Goal: Register for event/course

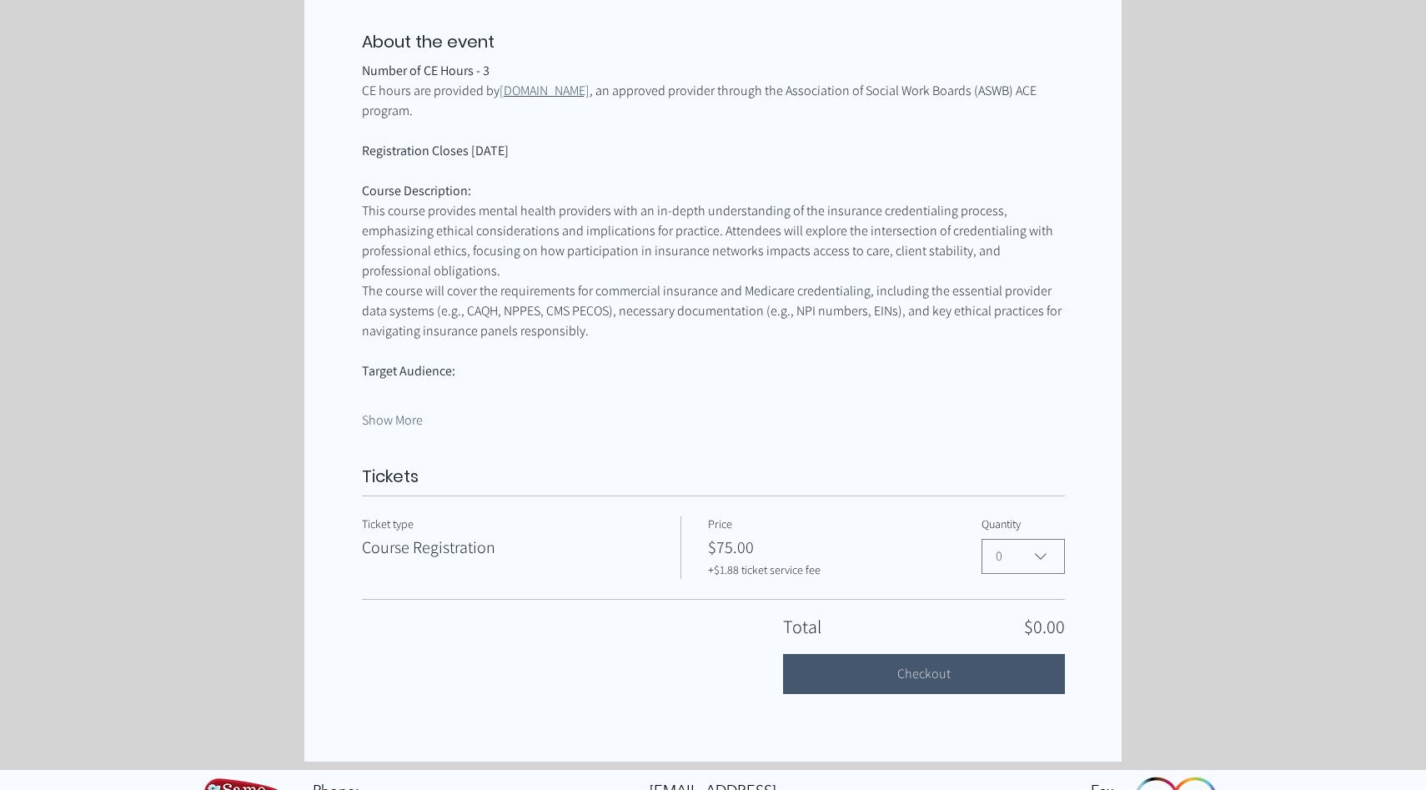
scroll to position [832, 0]
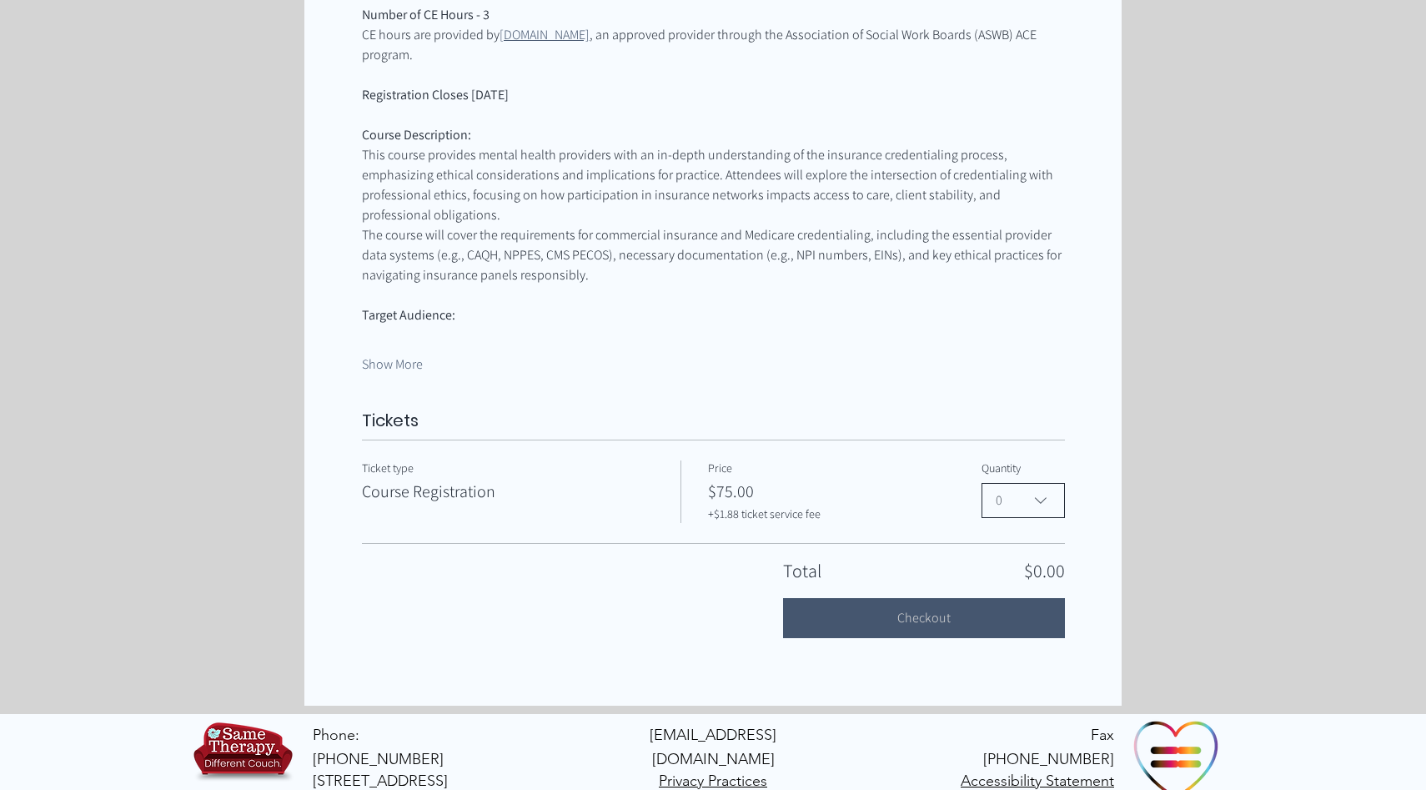
click at [1022, 490] on span "0" at bounding box center [1012, 500] width 32 height 20
click at [1008, 570] on span "1" at bounding box center [1023, 580] width 62 height 20
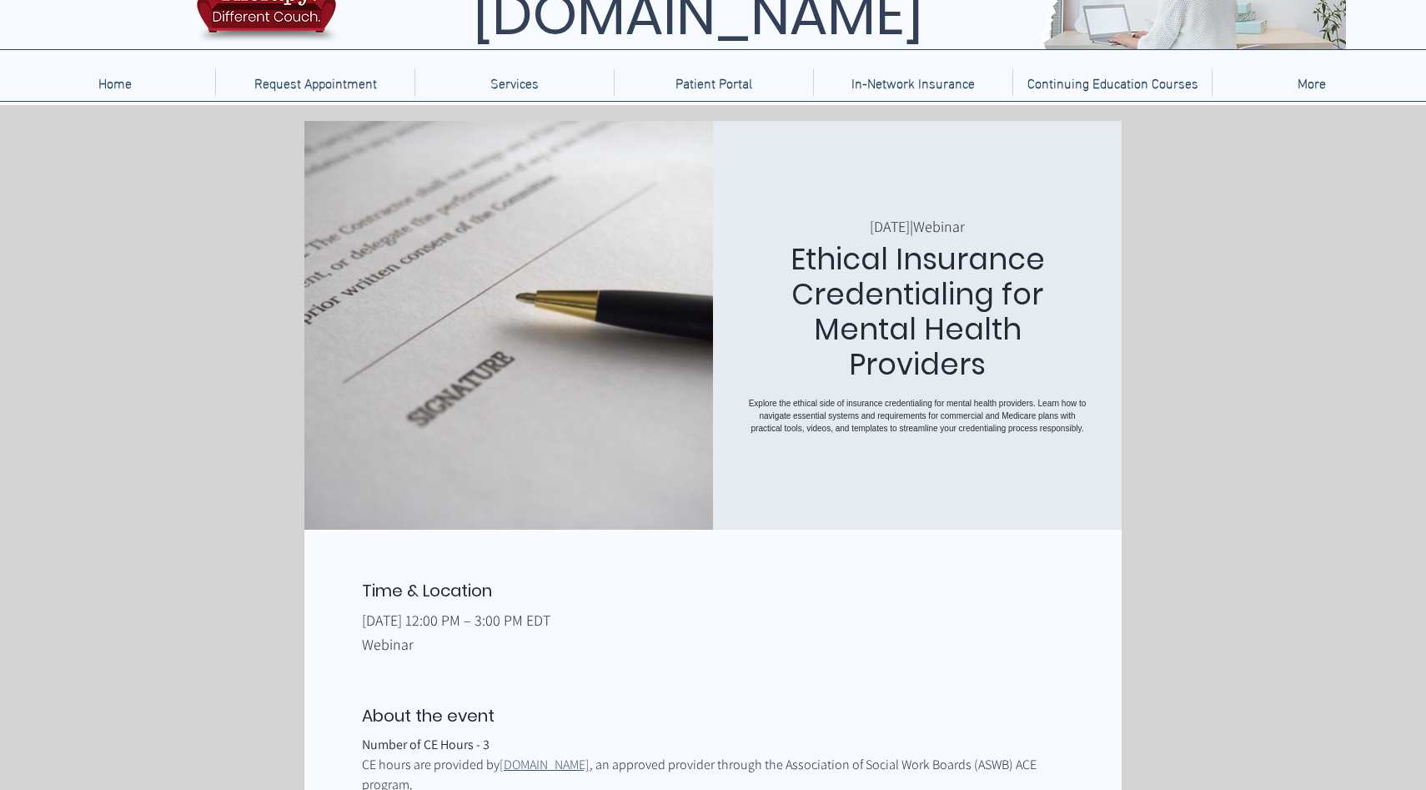
scroll to position [0, 0]
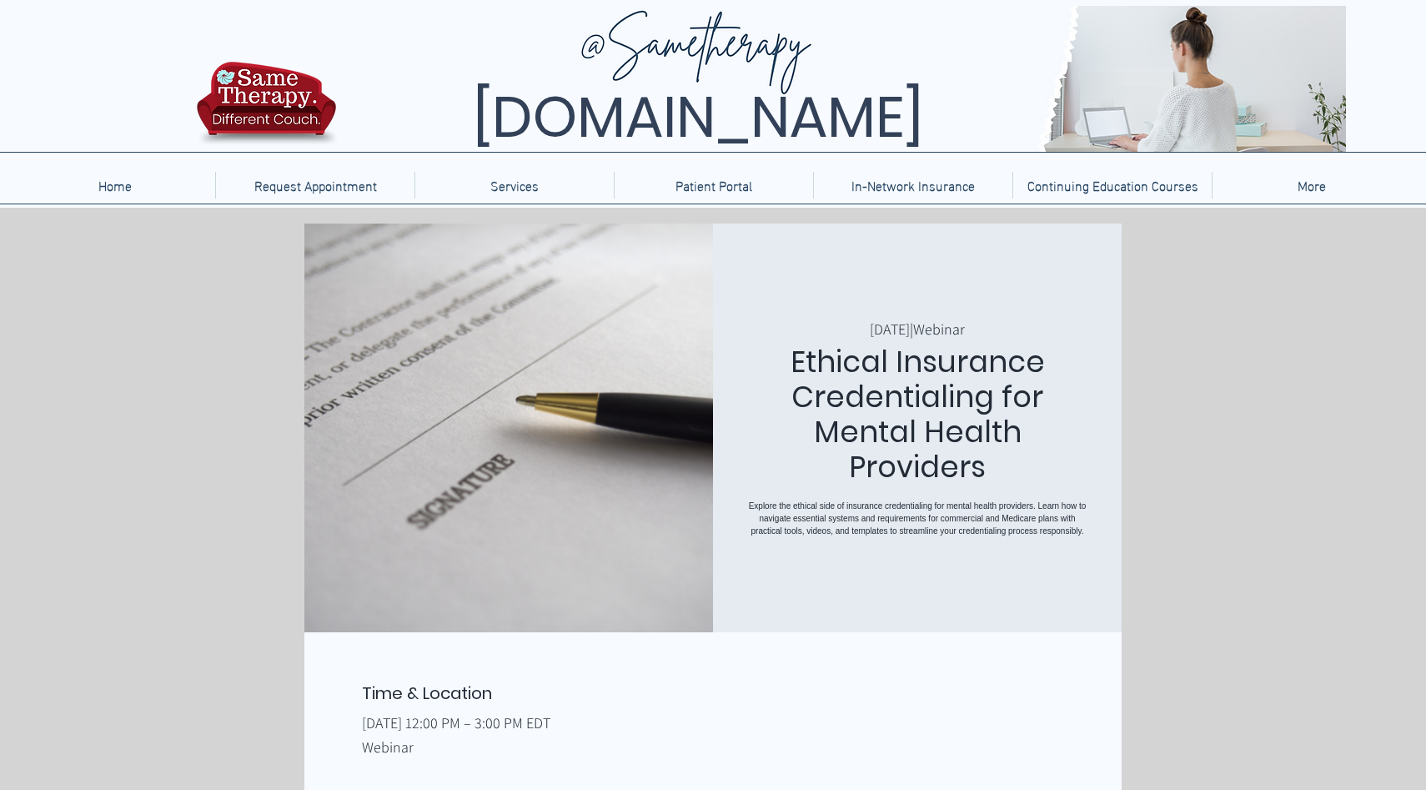
click at [266, 118] on img at bounding box center [266, 108] width 149 height 98
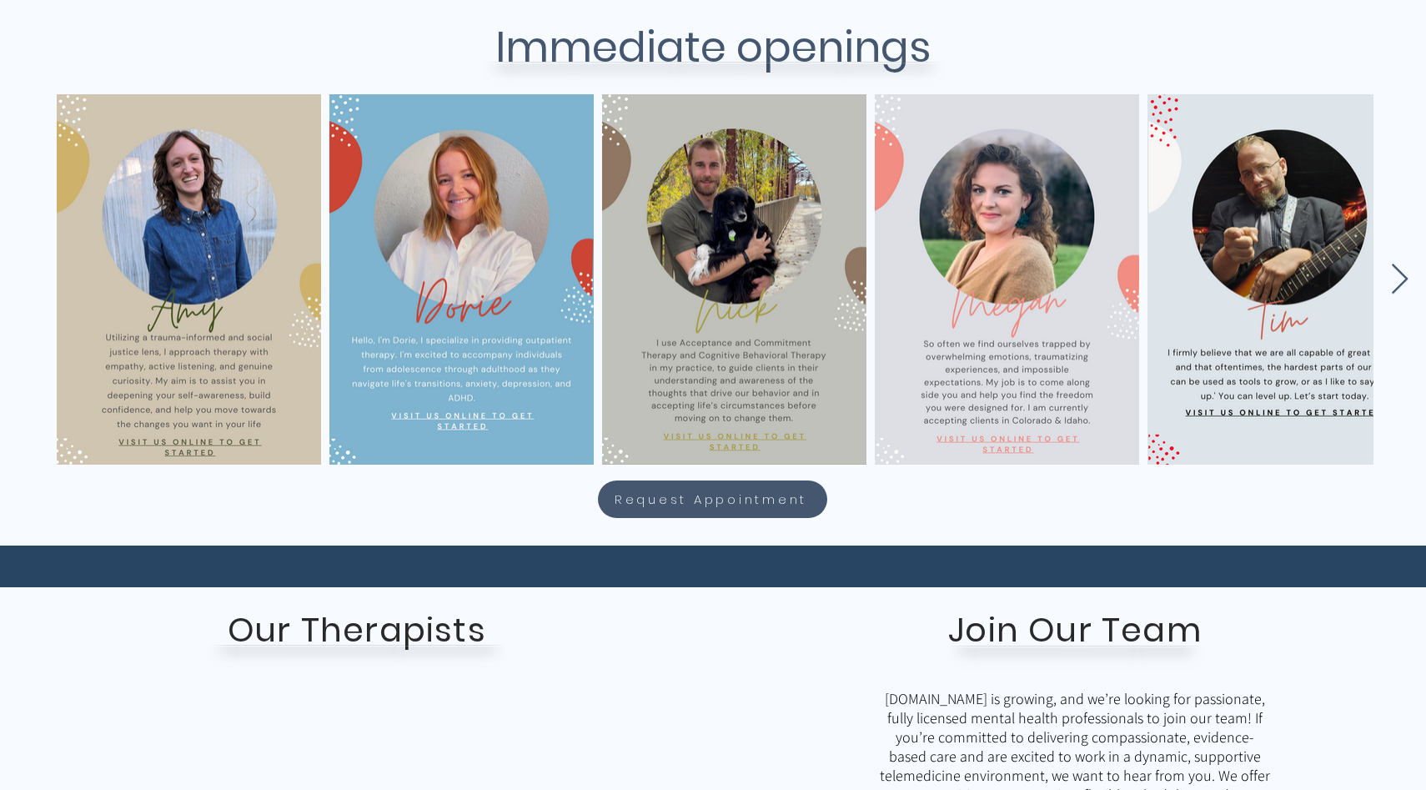
scroll to position [735, 0]
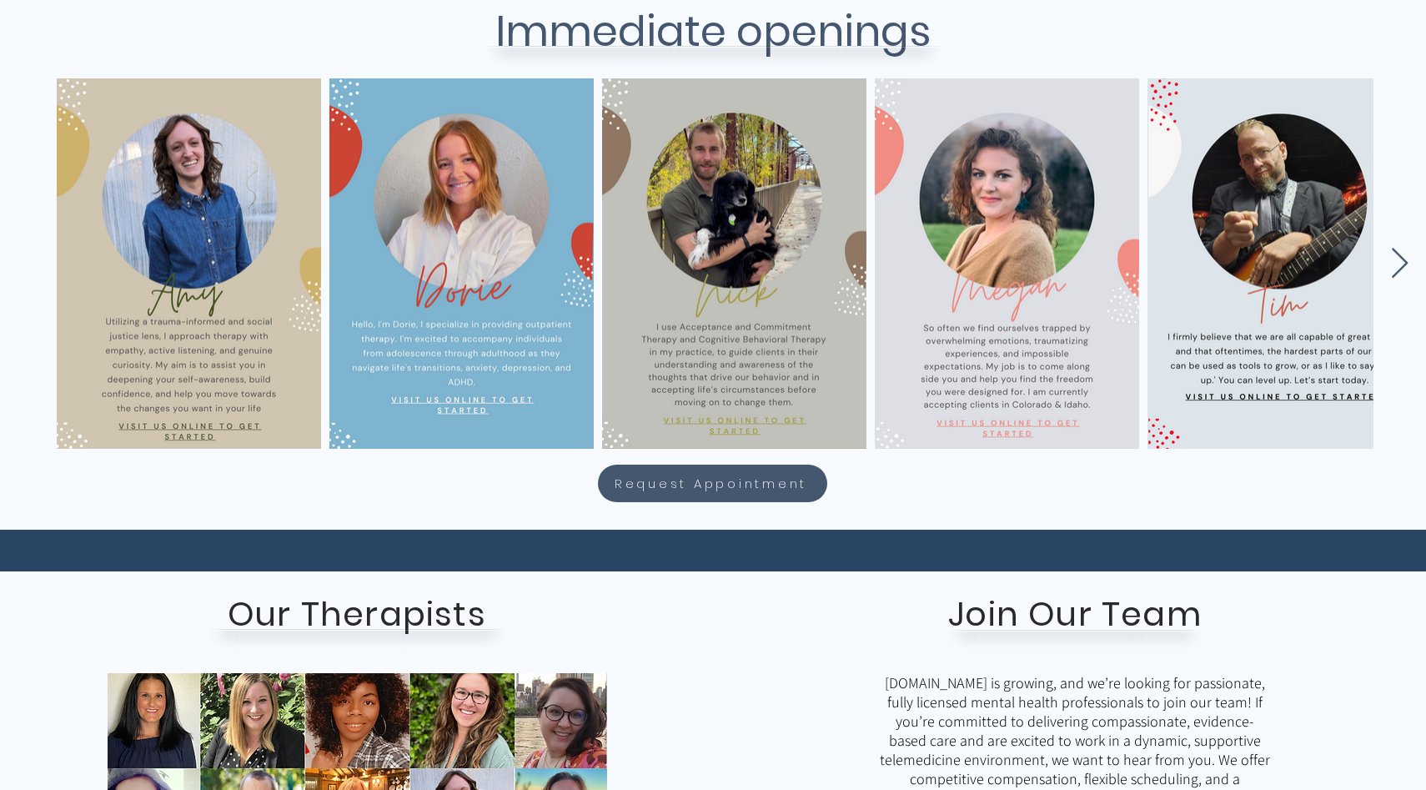
click at [1388, 267] on div "main content" at bounding box center [709, 259] width 1426 height 370
click at [1406, 269] on icon "Next Item" at bounding box center [1399, 264] width 19 height 33
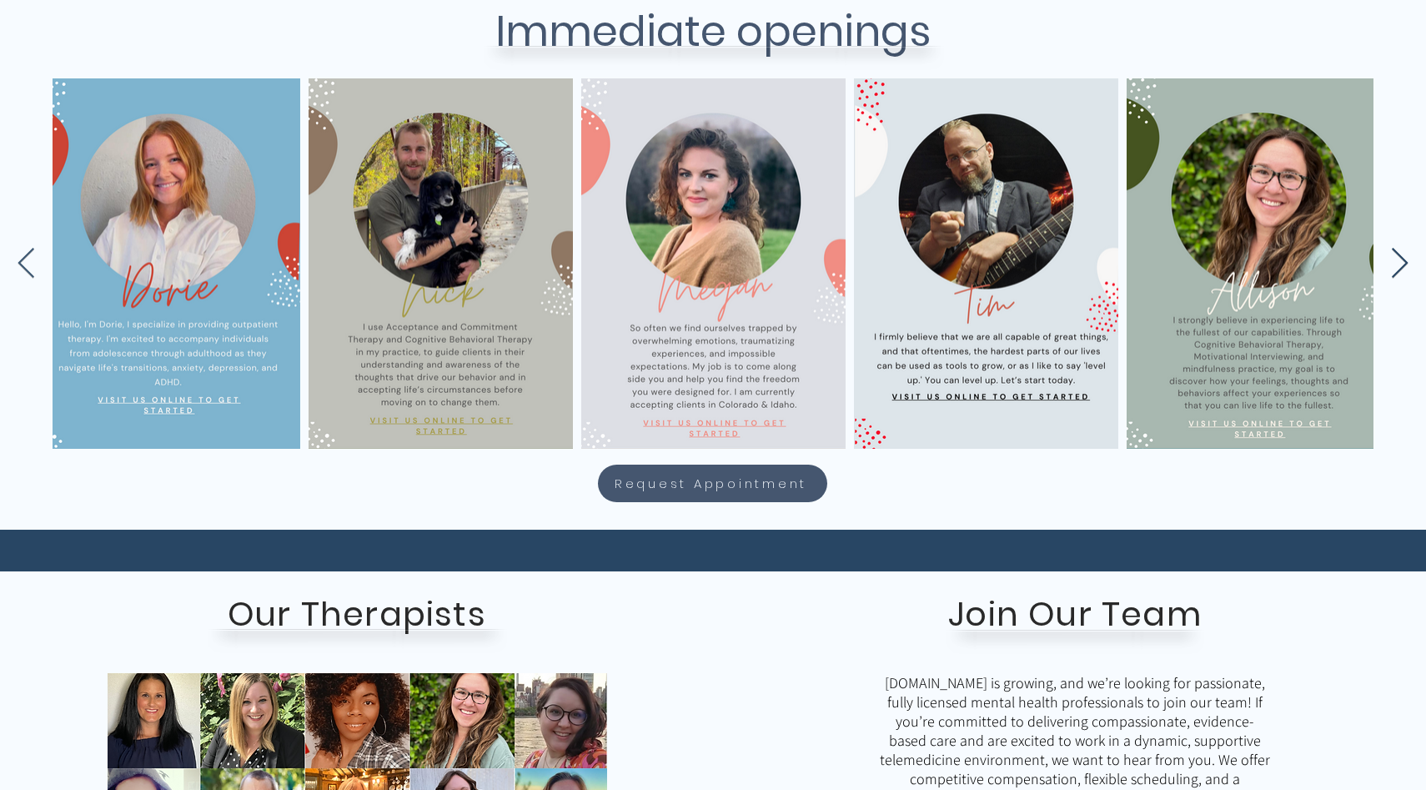
click at [1406, 269] on icon "Next Item" at bounding box center [1399, 264] width 19 height 33
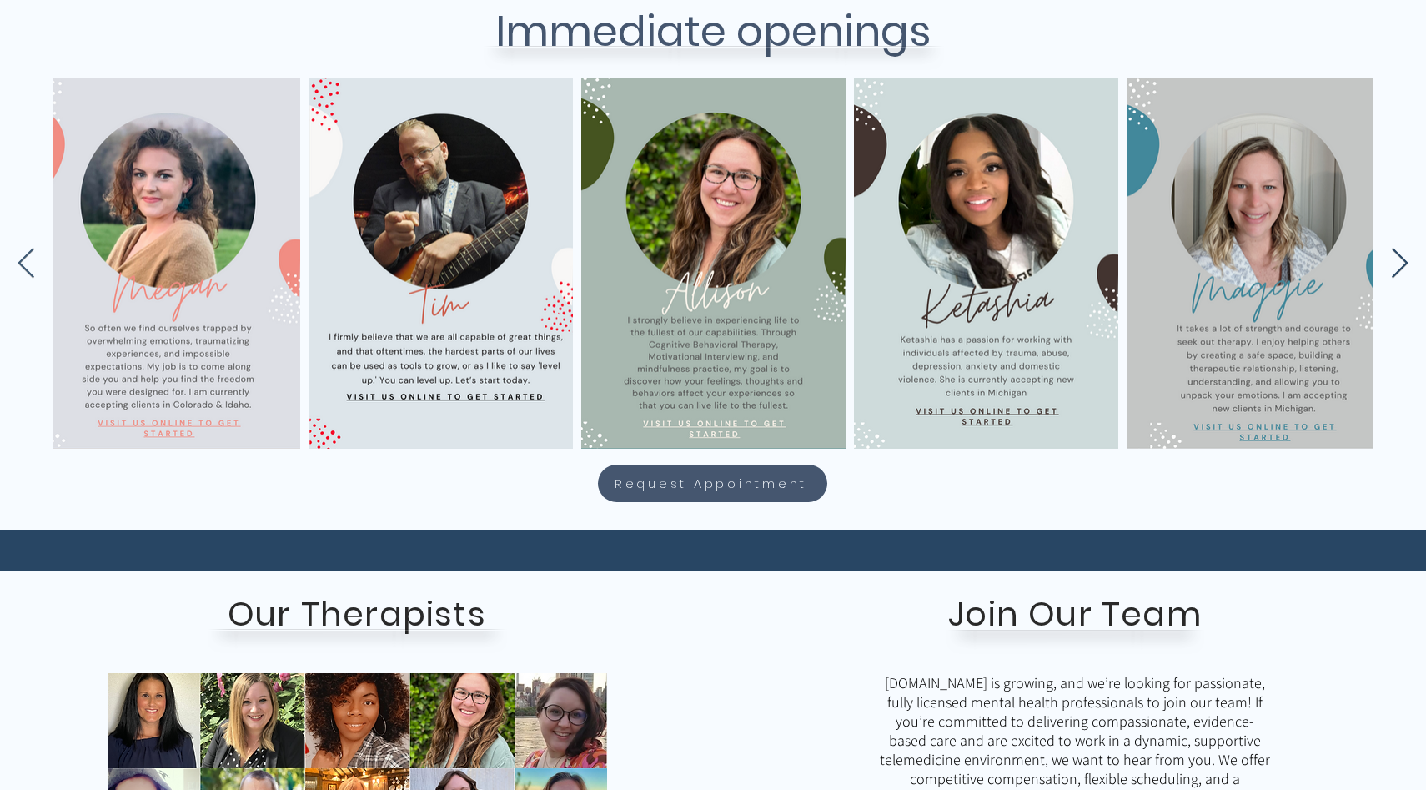
click at [1406, 269] on icon "Next Item" at bounding box center [1399, 264] width 19 height 33
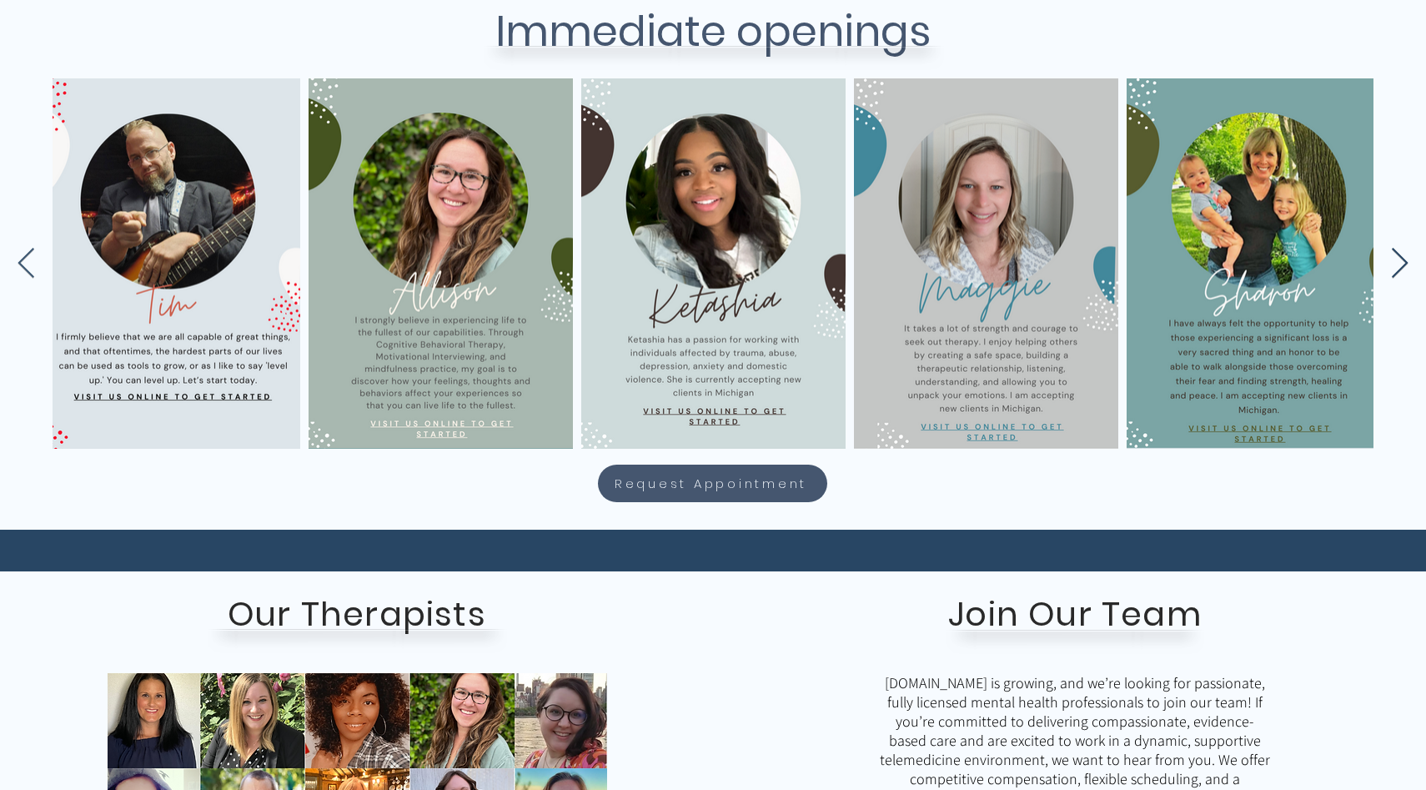
click at [1406, 269] on icon "Next Item" at bounding box center [1399, 264] width 19 height 33
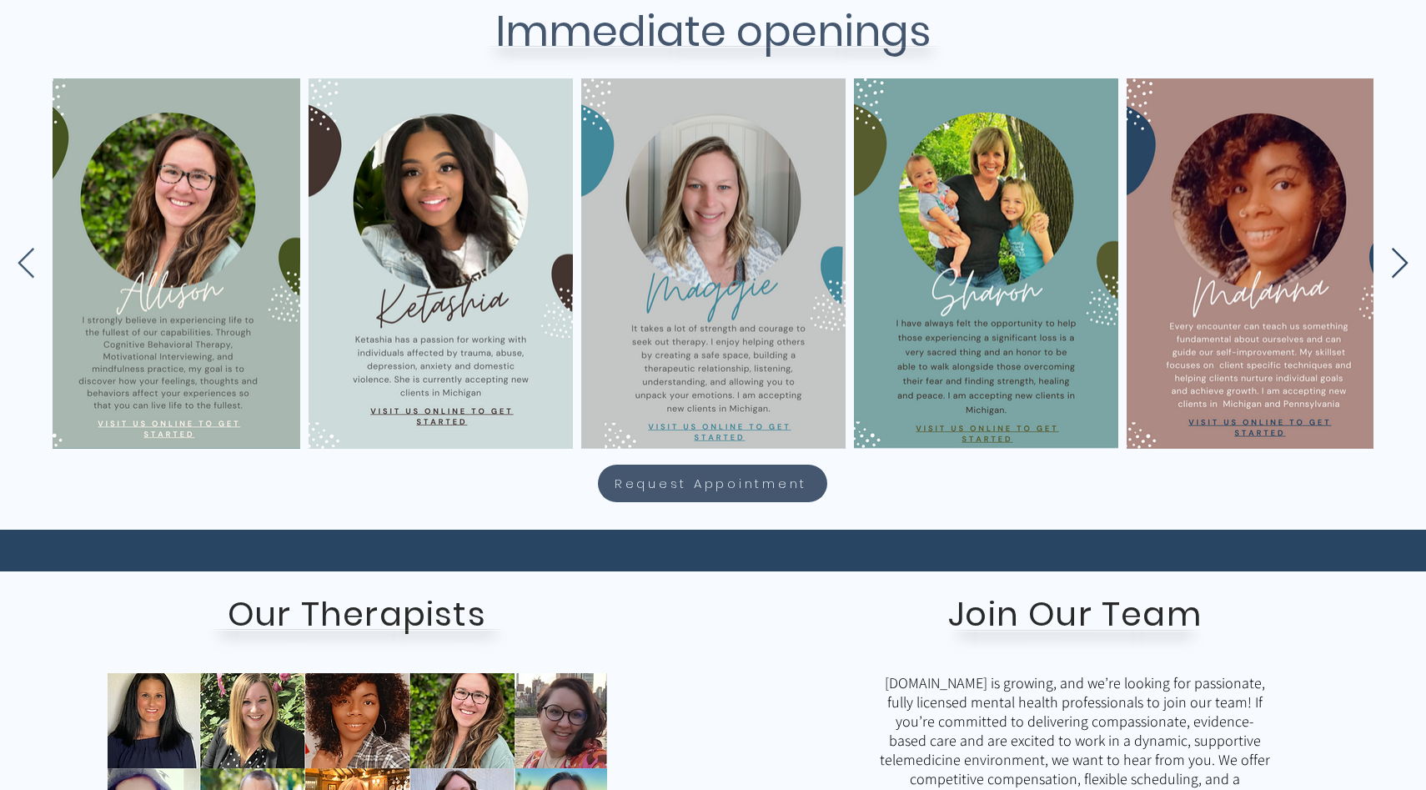
click at [1406, 269] on icon "Next Item" at bounding box center [1399, 264] width 19 height 33
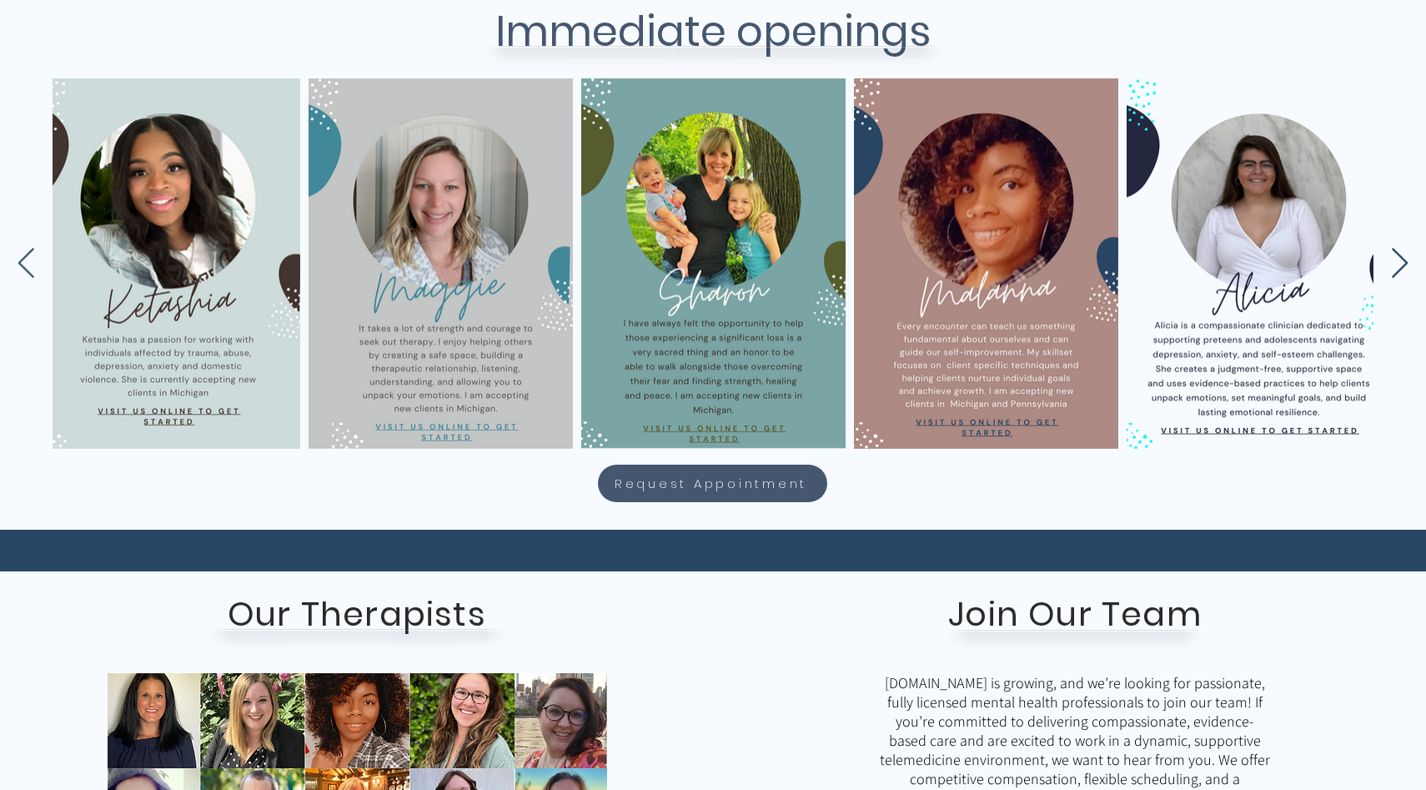
click at [1406, 269] on icon "Next Item" at bounding box center [1399, 264] width 19 height 33
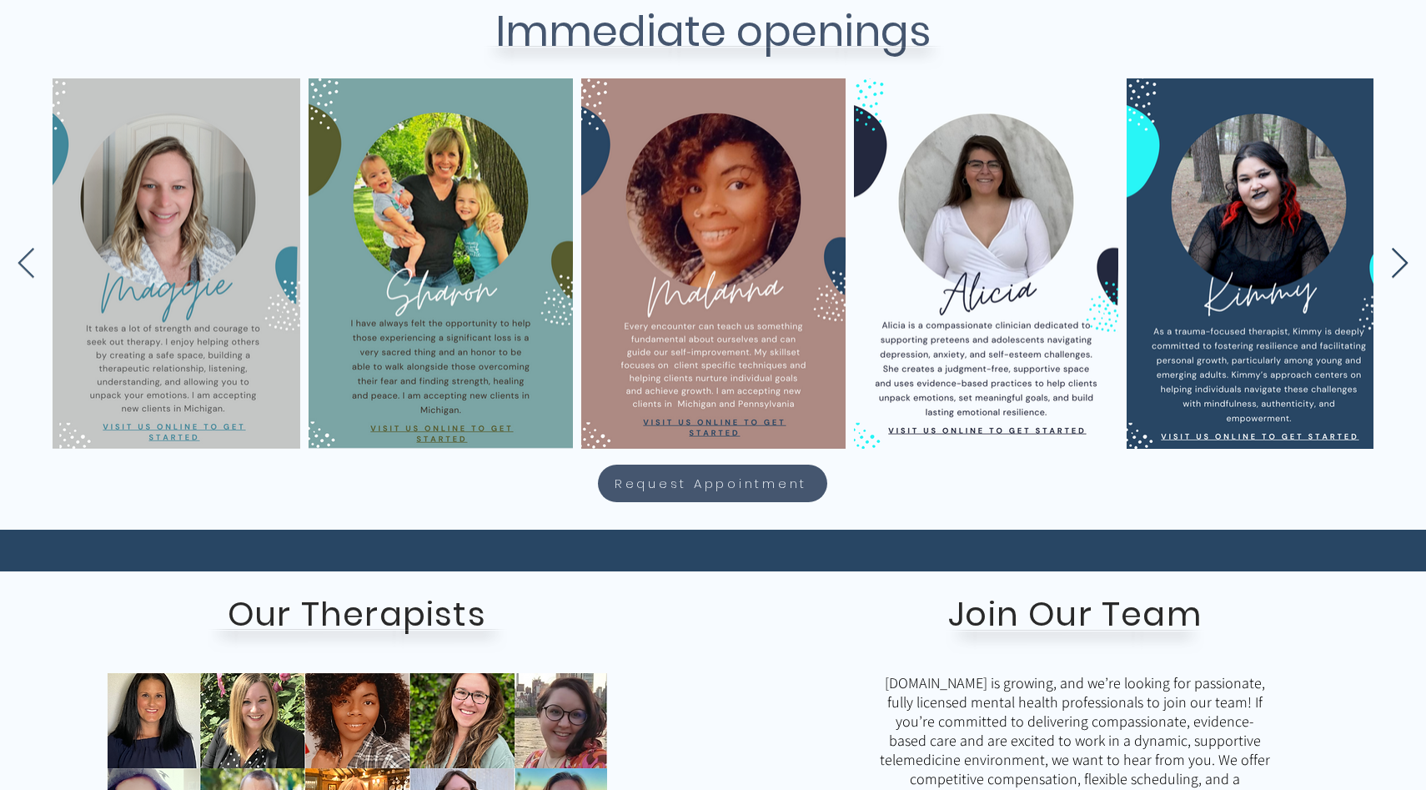
click at [1406, 269] on icon "Next Item" at bounding box center [1399, 264] width 19 height 33
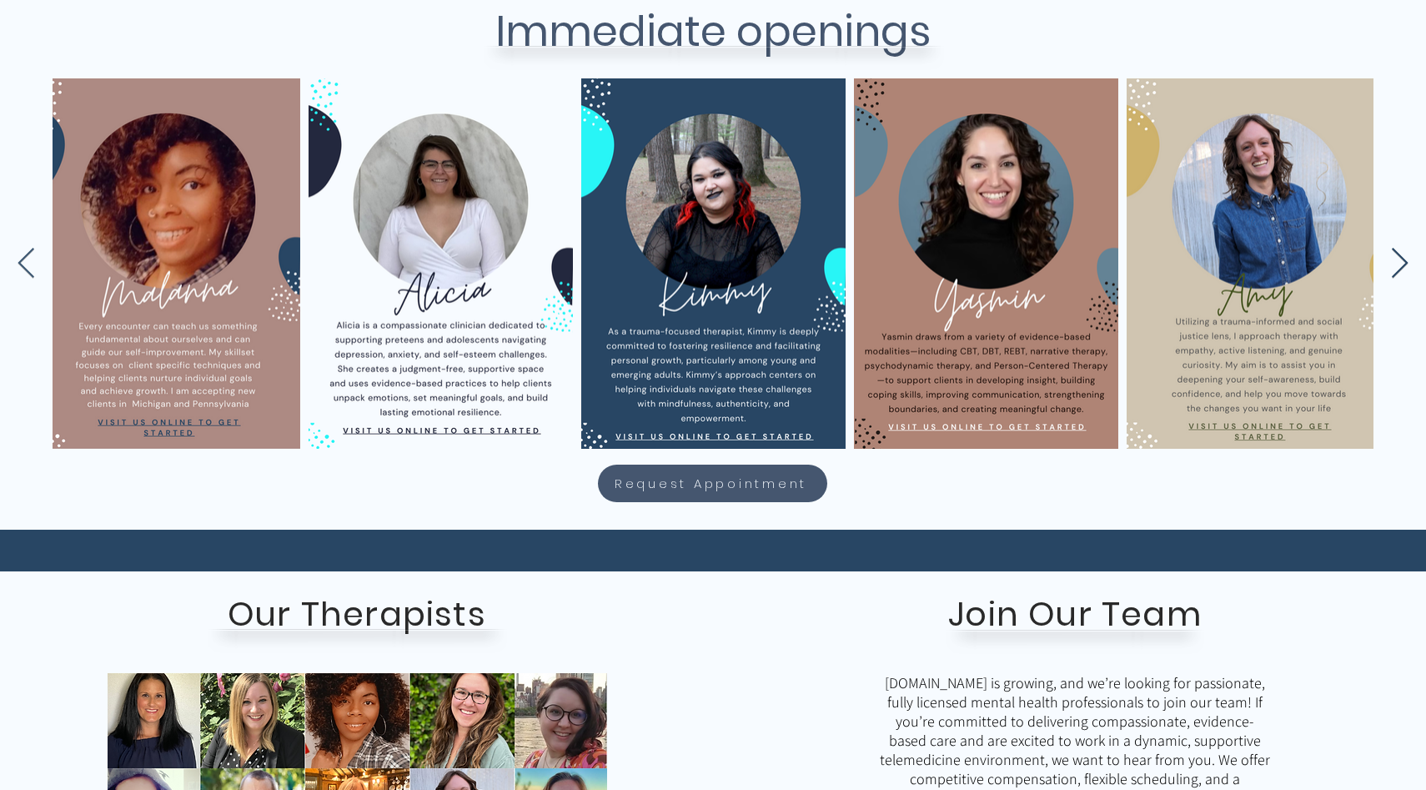
click at [1406, 269] on icon "Next Item" at bounding box center [1399, 264] width 19 height 33
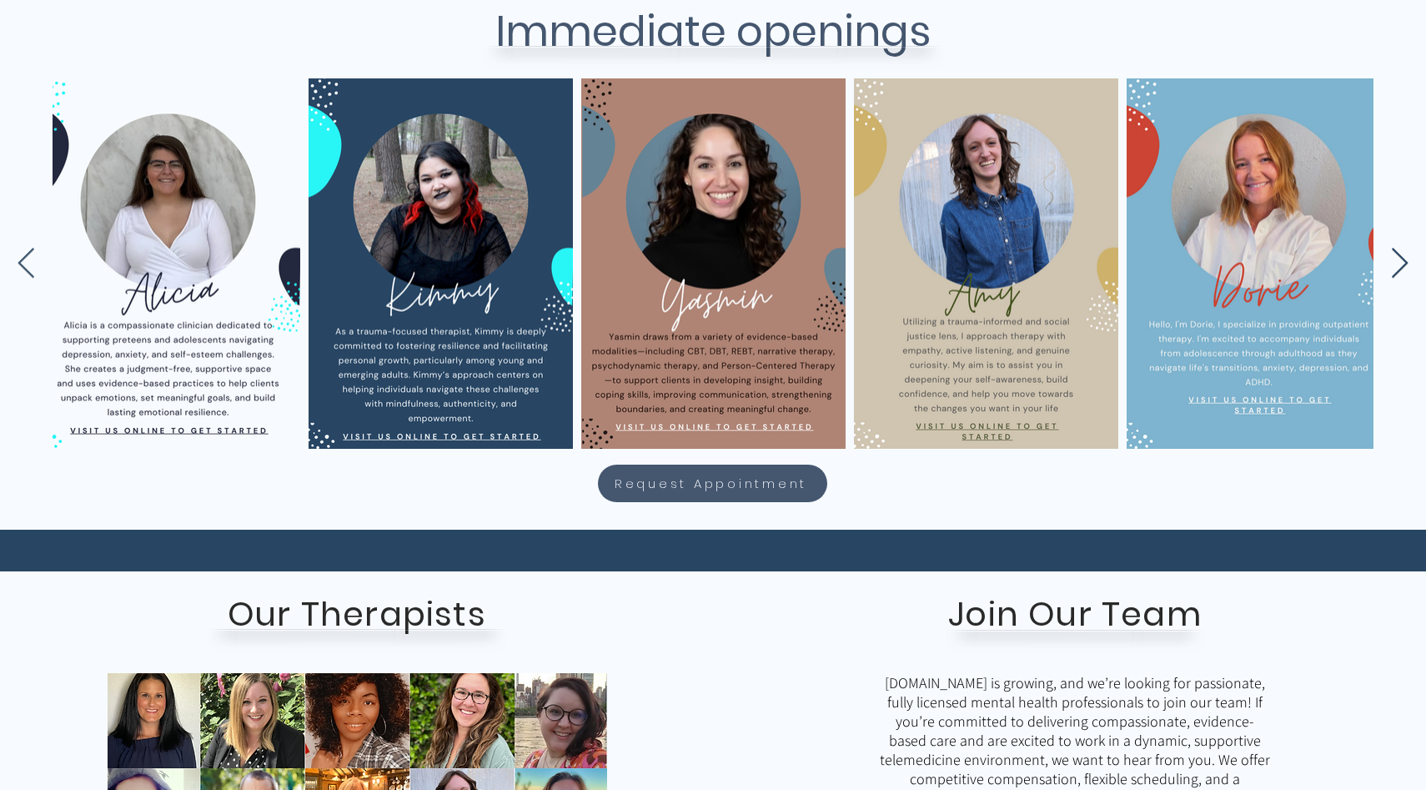
click at [1406, 269] on icon "Next Item" at bounding box center [1399, 264] width 19 height 33
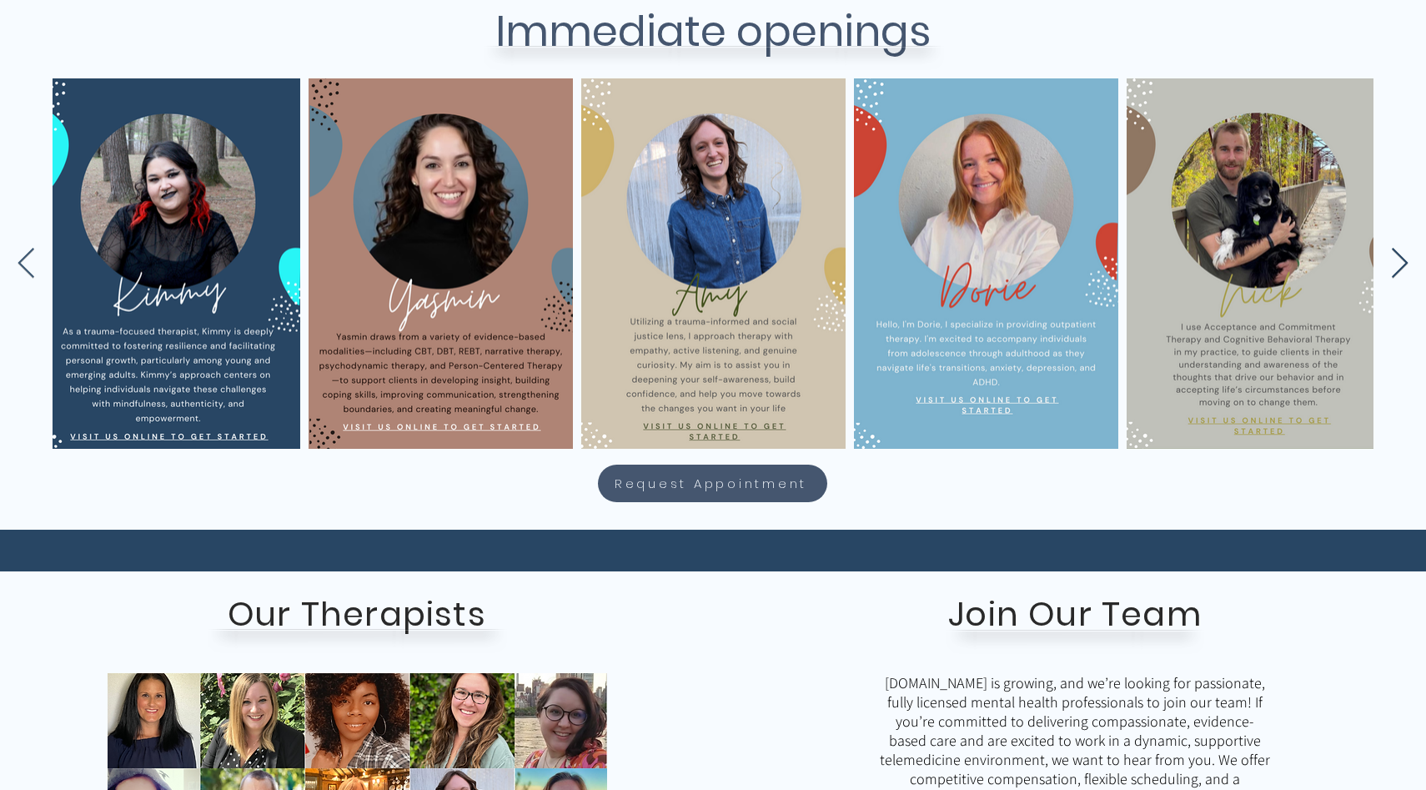
click at [1406, 269] on icon "Next Item" at bounding box center [1399, 264] width 19 height 33
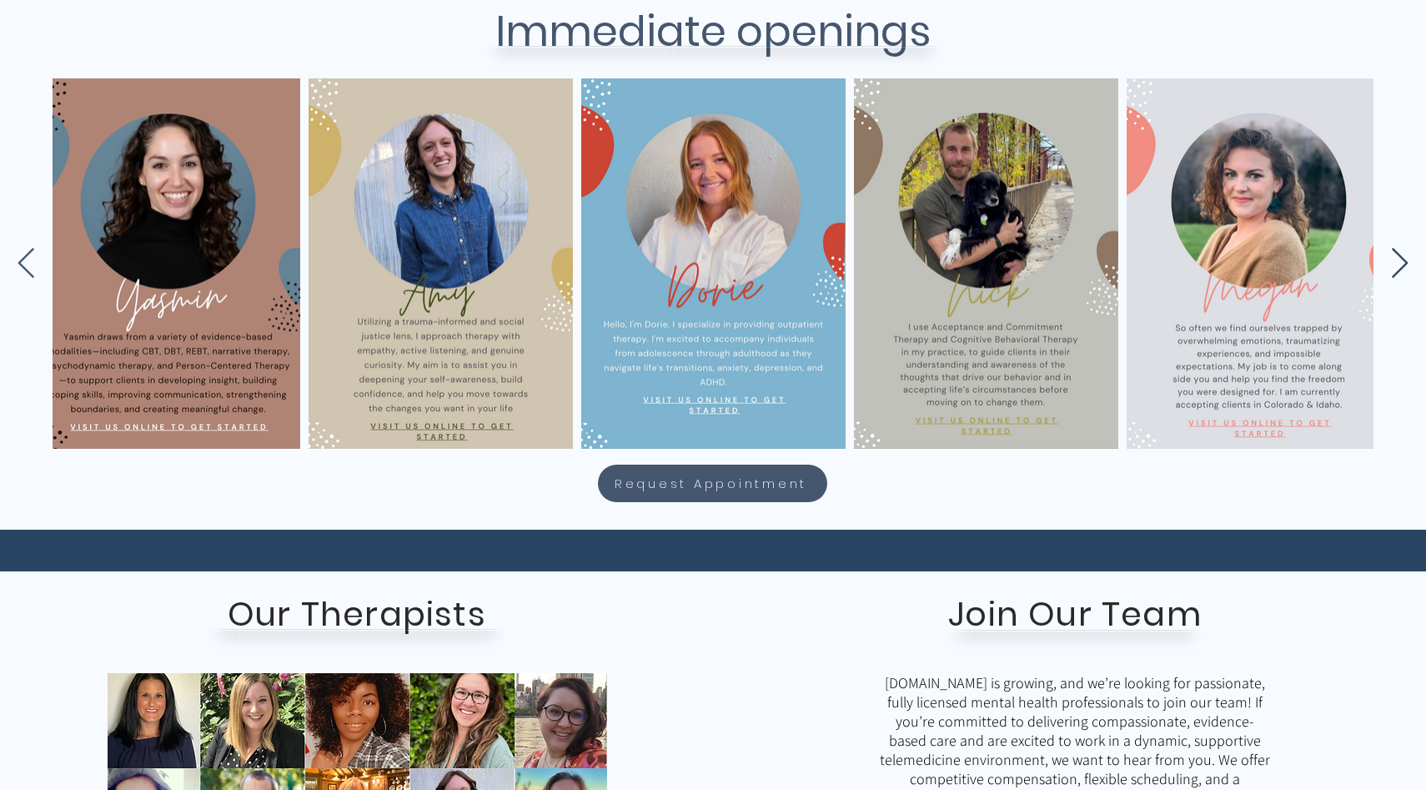
click at [1406, 269] on icon "Next Item" at bounding box center [1399, 264] width 19 height 33
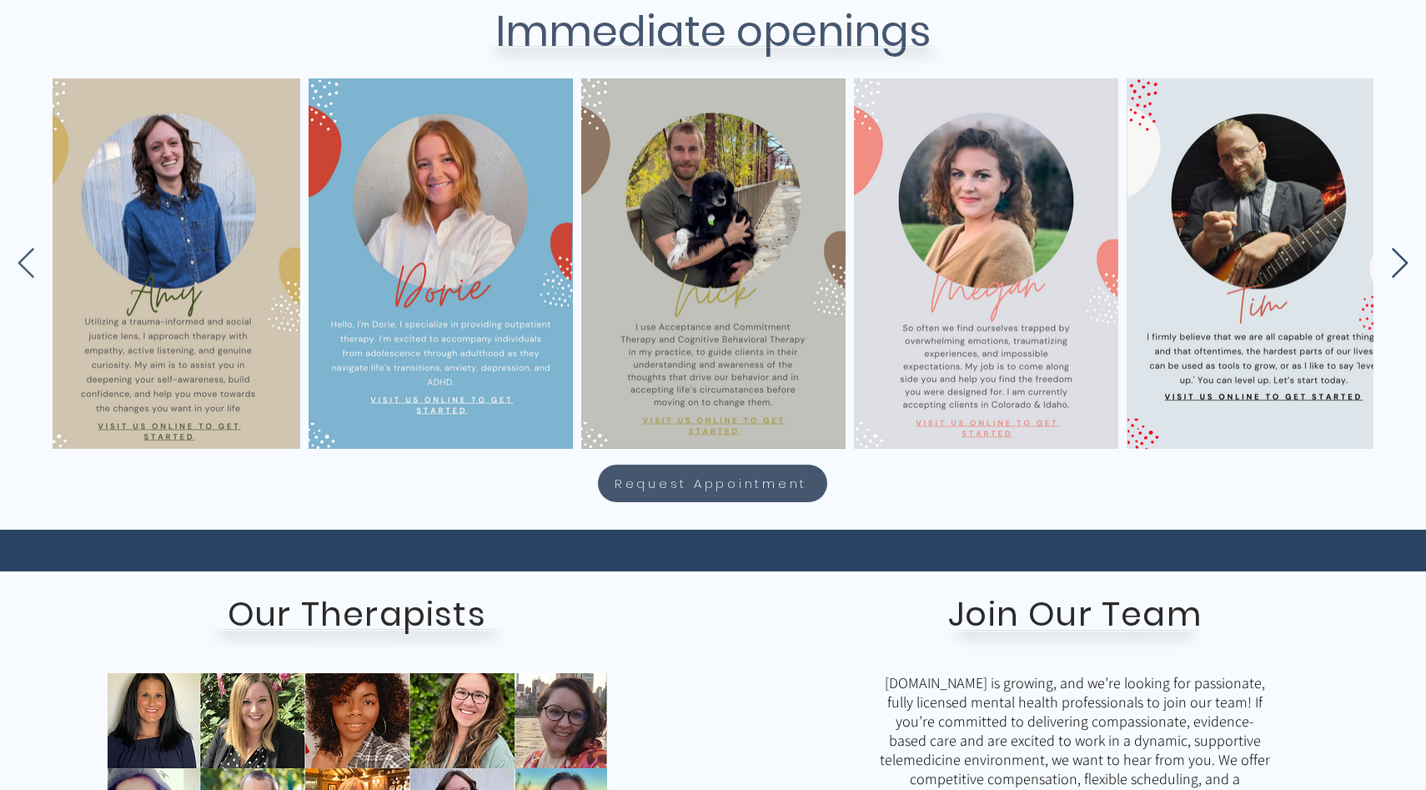
click at [1406, 269] on icon "Next Item" at bounding box center [1399, 264] width 19 height 33
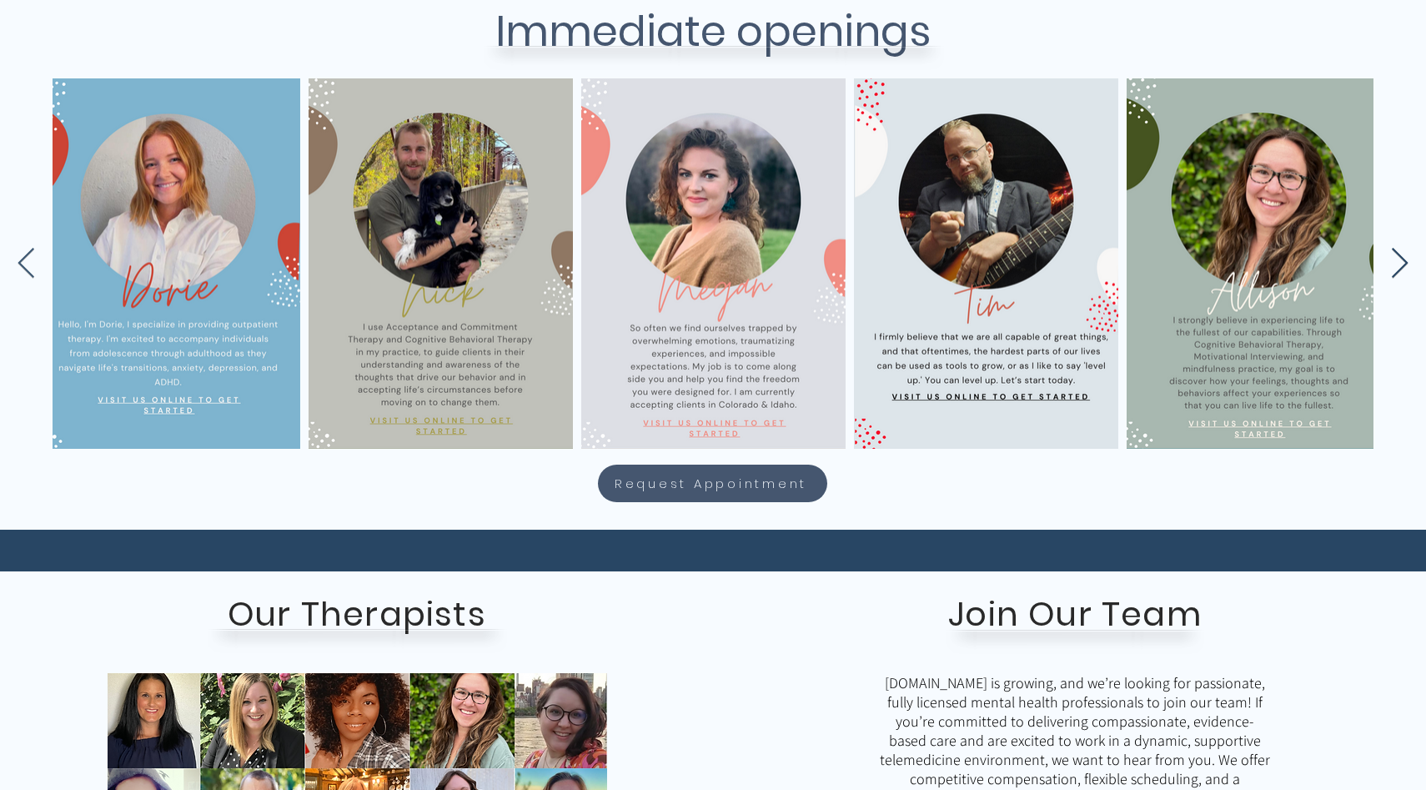
click at [1406, 269] on icon "Next Item" at bounding box center [1399, 264] width 19 height 33
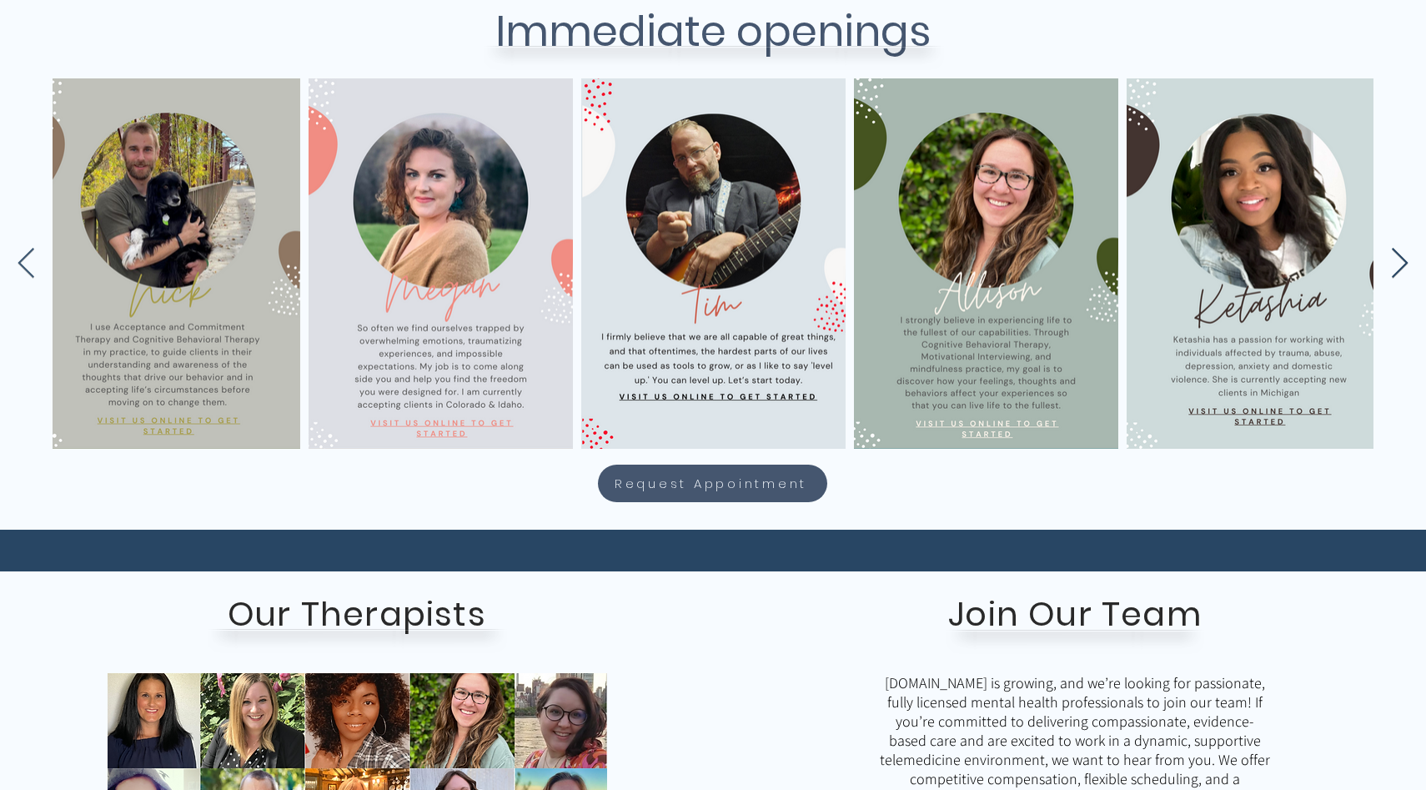
click at [1406, 269] on icon "Next Item" at bounding box center [1399, 264] width 19 height 33
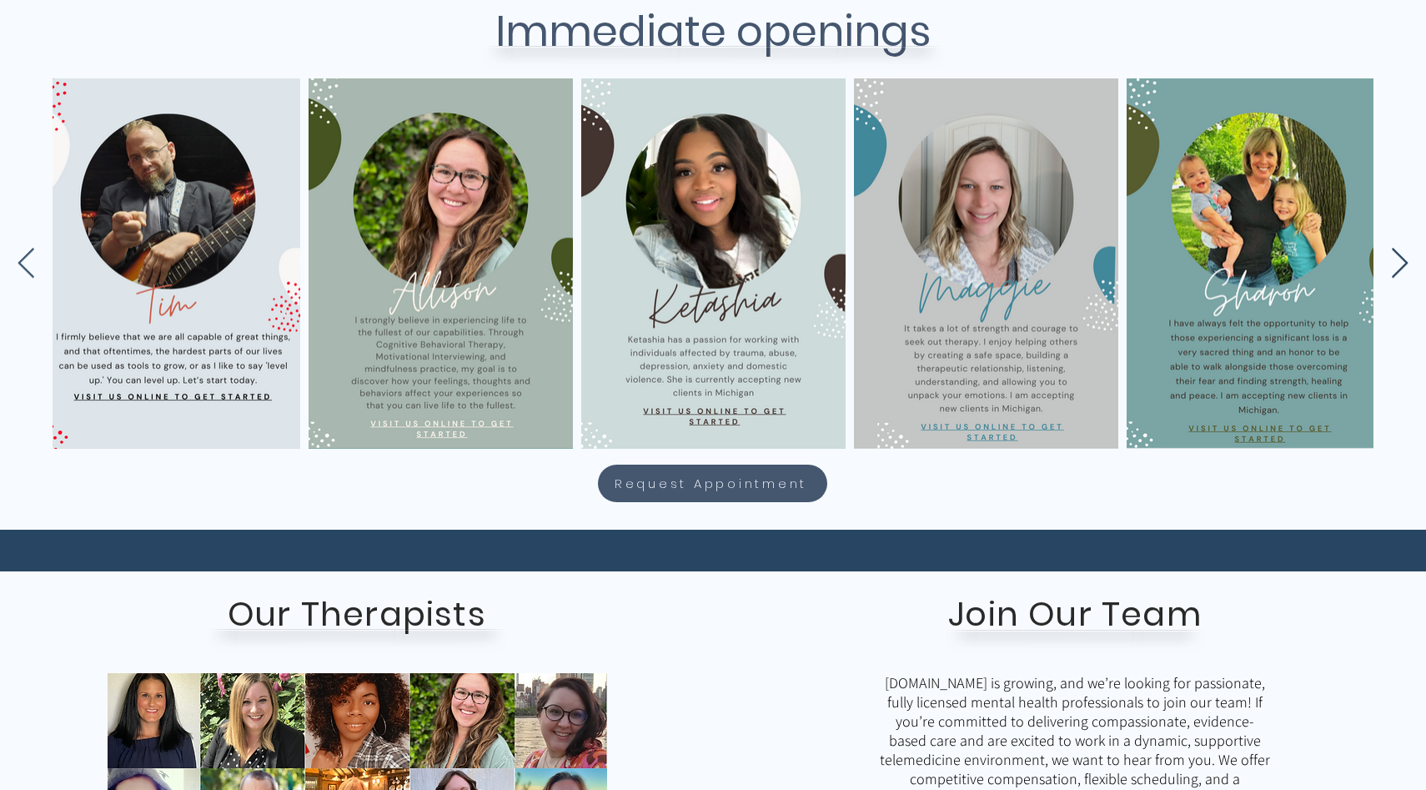
click at [1406, 269] on icon "Next Item" at bounding box center [1399, 264] width 19 height 33
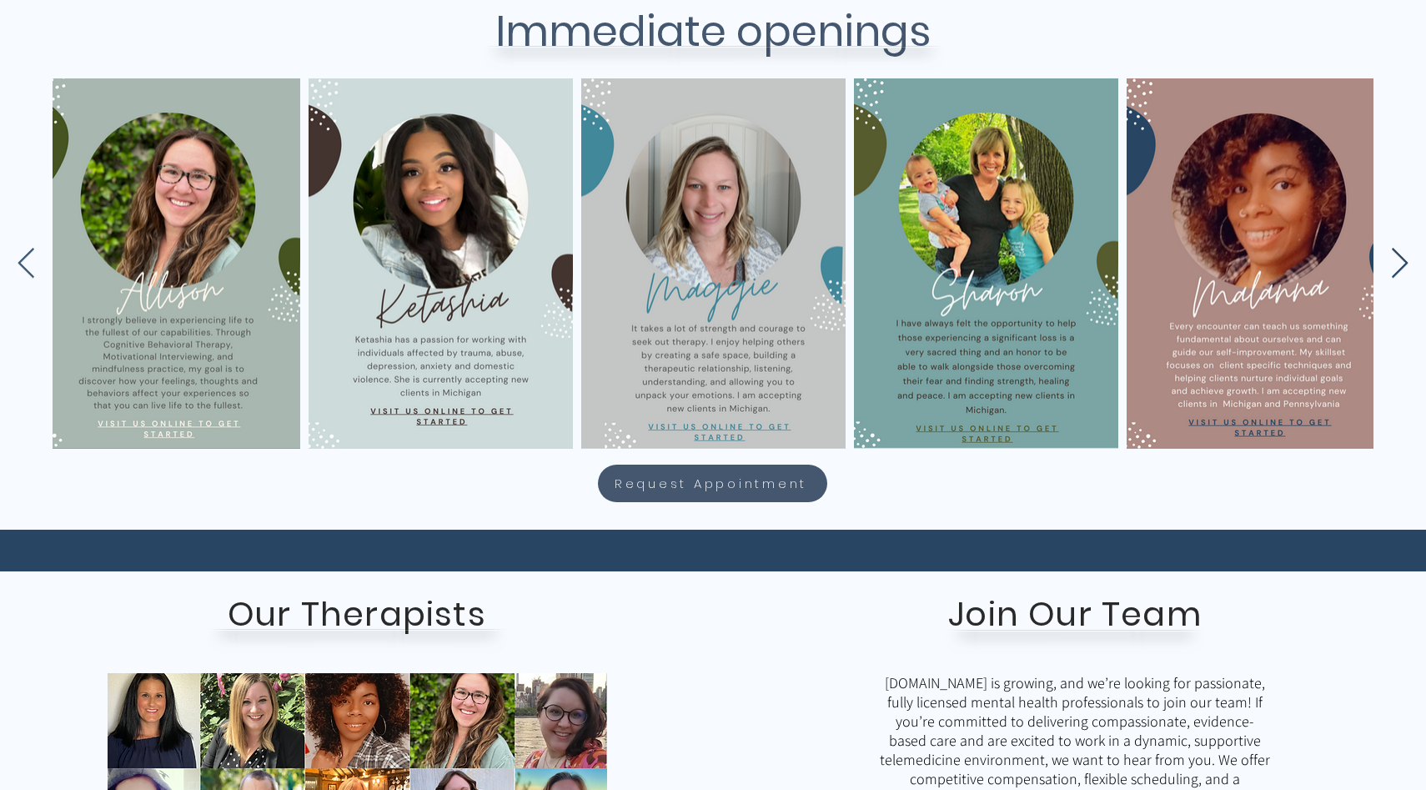
scroll to position [0, 1657]
